Goal: Transaction & Acquisition: Purchase product/service

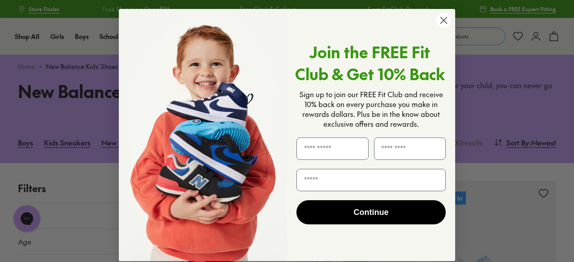
click at [440, 21] on circle "Close dialog" at bounding box center [443, 20] width 15 height 15
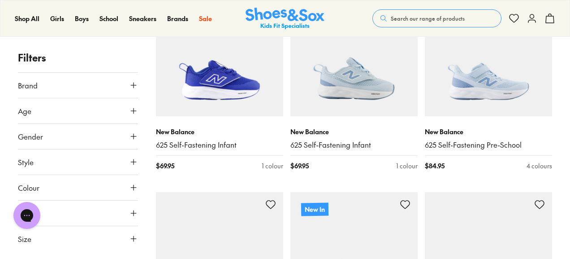
scroll to position [193, 0]
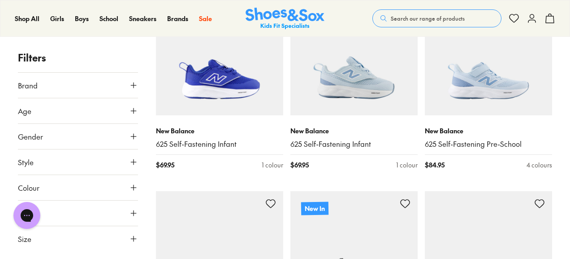
click at [134, 232] on button "Size" at bounding box center [78, 238] width 120 height 25
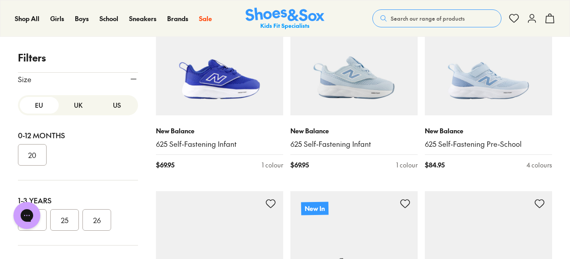
scroll to position [141, 0]
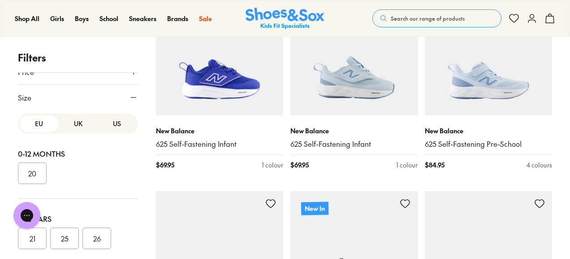
click at [117, 125] on button "US" at bounding box center [116, 123] width 39 height 17
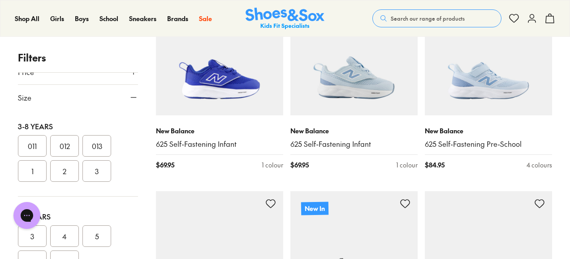
scroll to position [184, 0]
click at [96, 144] on button "013" at bounding box center [97, 145] width 29 height 22
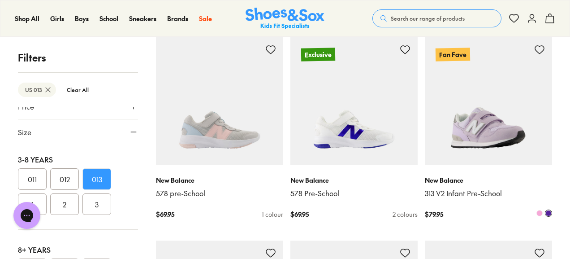
scroll to position [754, 0]
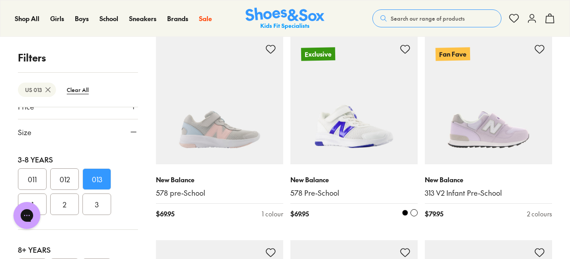
click at [406, 212] on span at bounding box center [405, 212] width 6 height 6
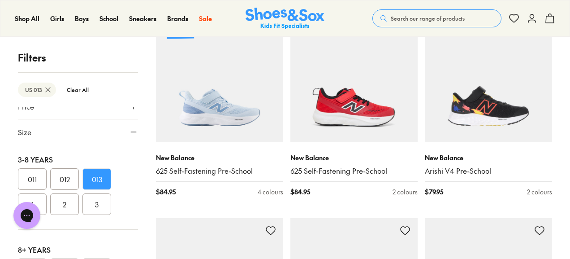
scroll to position [163, 0]
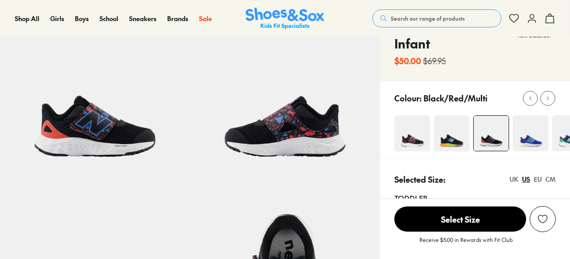
scroll to position [66, 0]
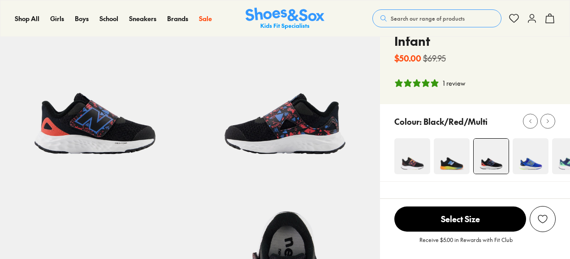
select select "*"
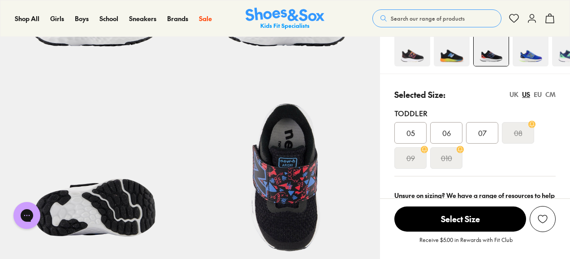
scroll to position [0, 0]
